Goal: Ask a question

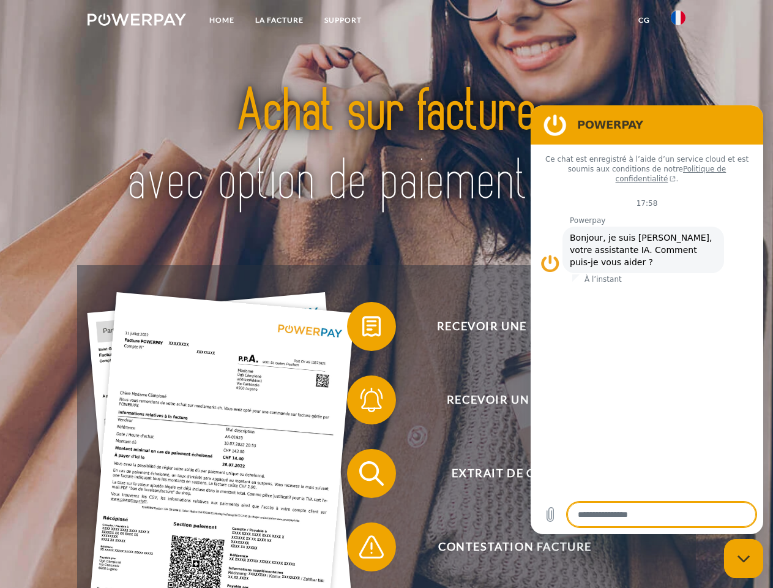
click at [137, 21] on img at bounding box center [137, 19] width 99 height 12
click at [678, 21] on img at bounding box center [678, 17] width 15 height 15
click at [644, 20] on link "CG" at bounding box center [644, 20] width 32 height 22
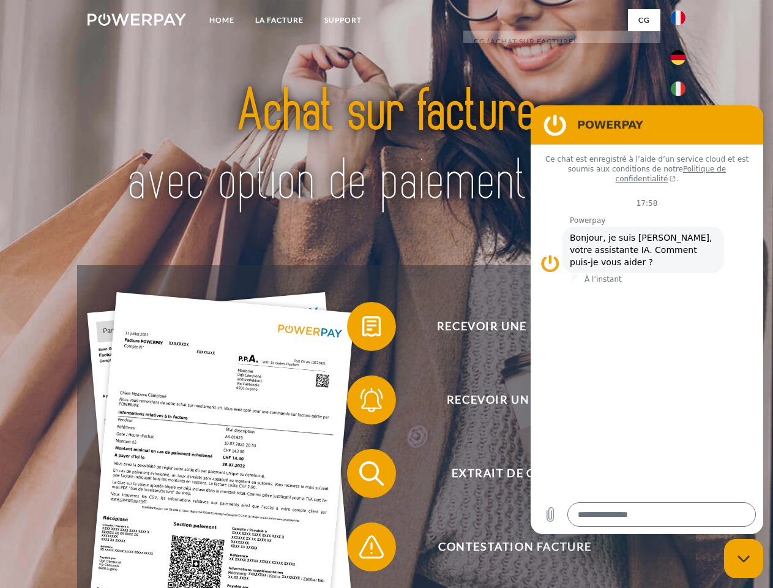
click at [362, 329] on span at bounding box center [353, 326] width 61 height 61
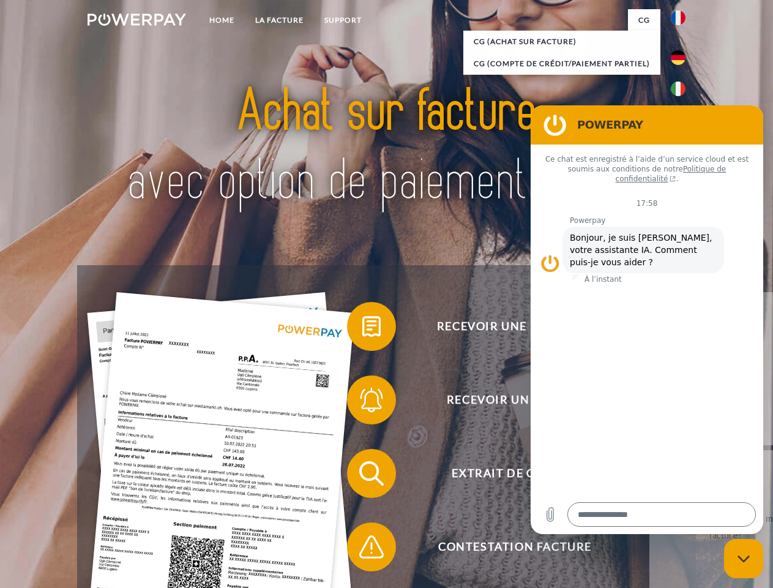
click at [362, 402] on span at bounding box center [353, 399] width 61 height 61
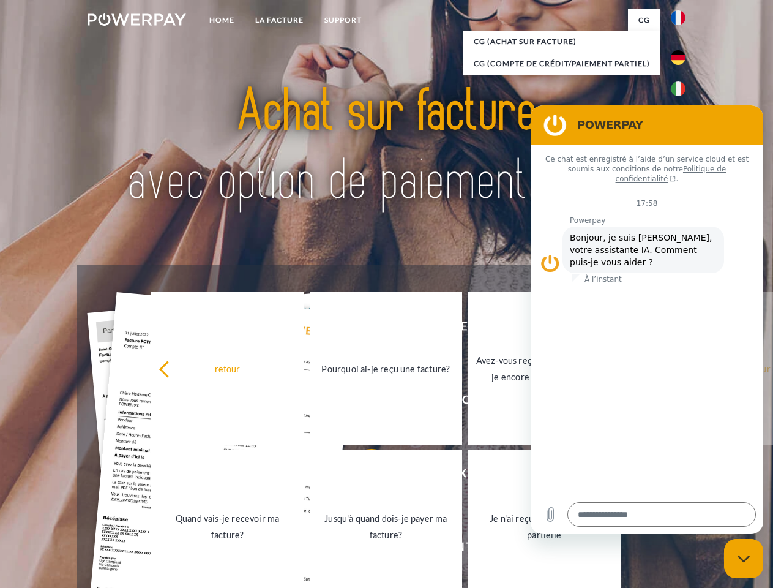
click at [362, 476] on link "Jusqu'à quand dois-je payer ma facture?" at bounding box center [386, 526] width 152 height 153
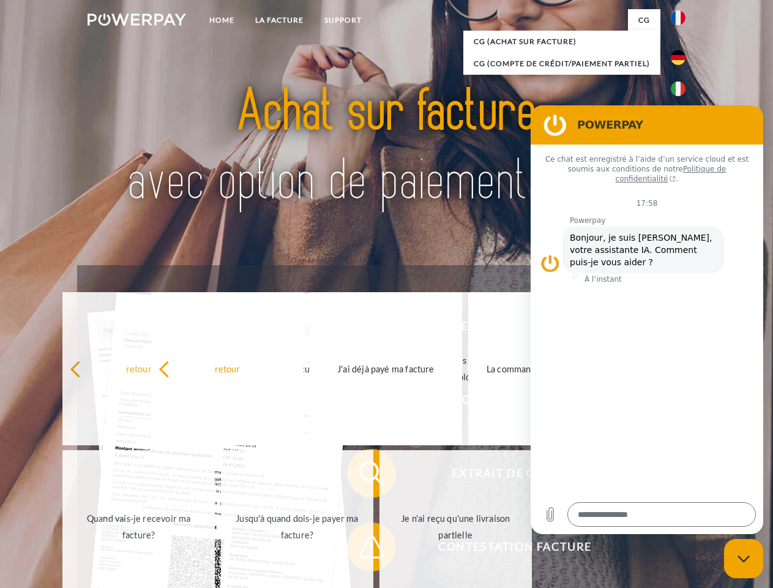
click at [362, 549] on span at bounding box center [353, 546] width 61 height 61
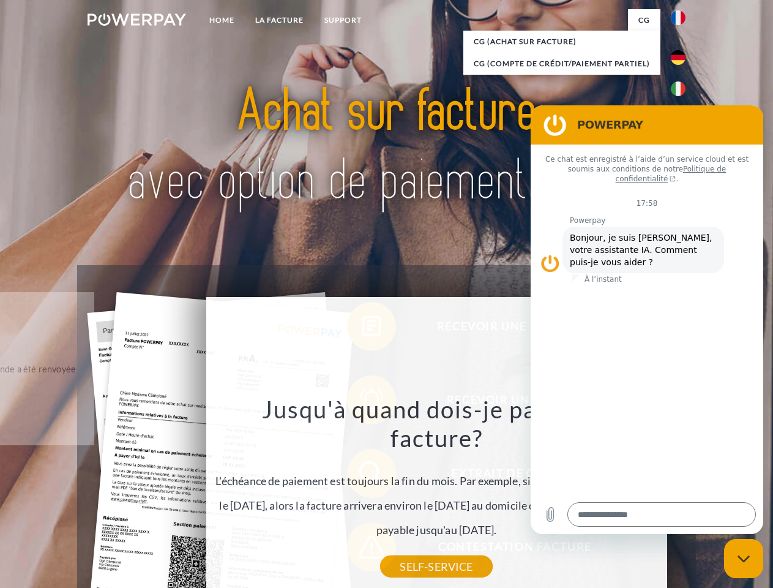
click at [744, 558] on icon "Fermer la fenêtre de messagerie" at bounding box center [744, 559] width 13 height 8
type textarea "*"
